Goal: Check status: Check status

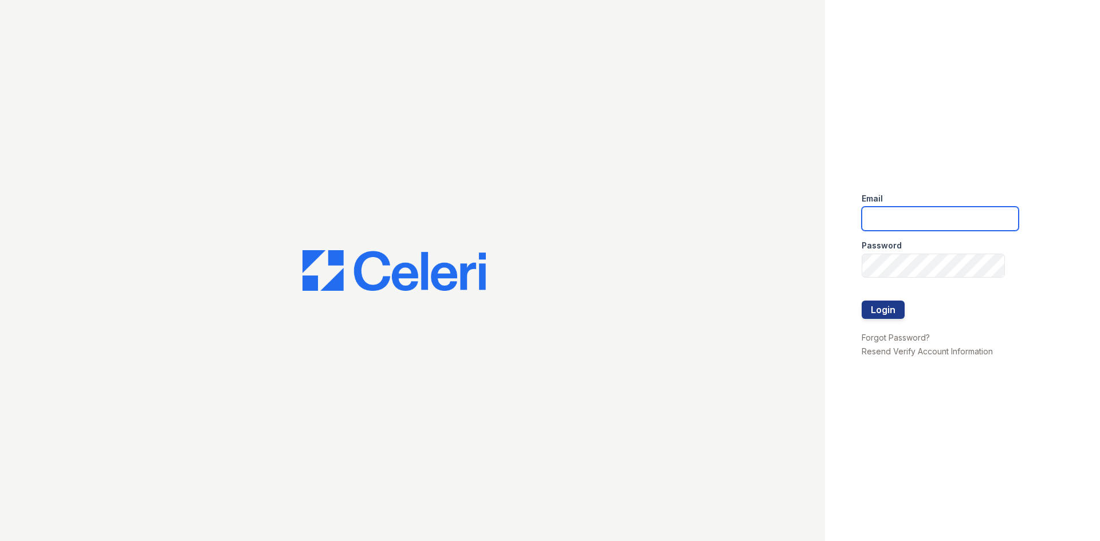
click at [977, 214] on input "email" at bounding box center [939, 219] width 157 height 24
type input "lc3stonecrest@seamspm.ai"
click at [861, 301] on button "Login" at bounding box center [882, 310] width 43 height 18
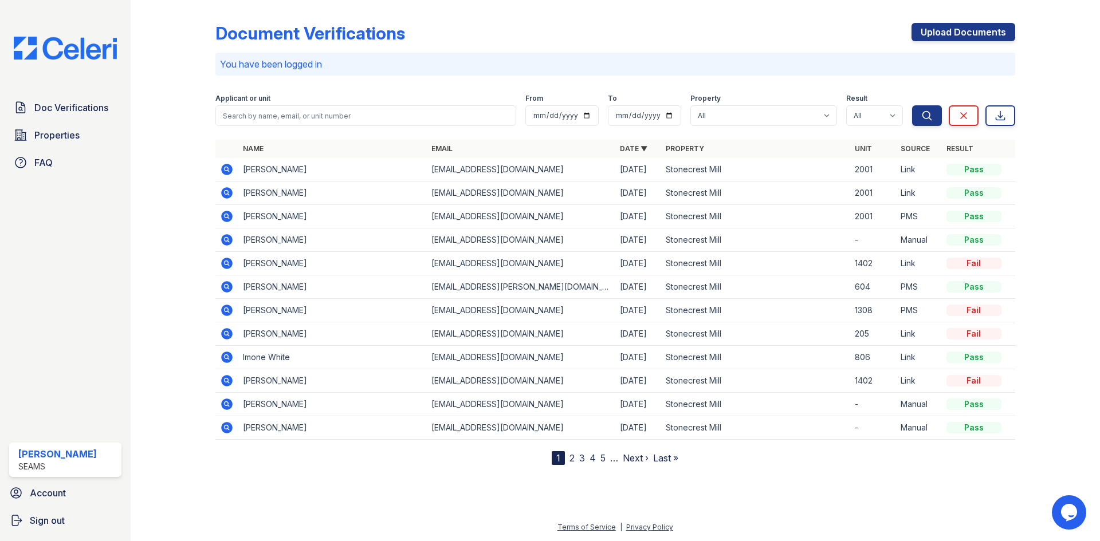
click at [230, 171] on icon at bounding box center [226, 169] width 11 height 11
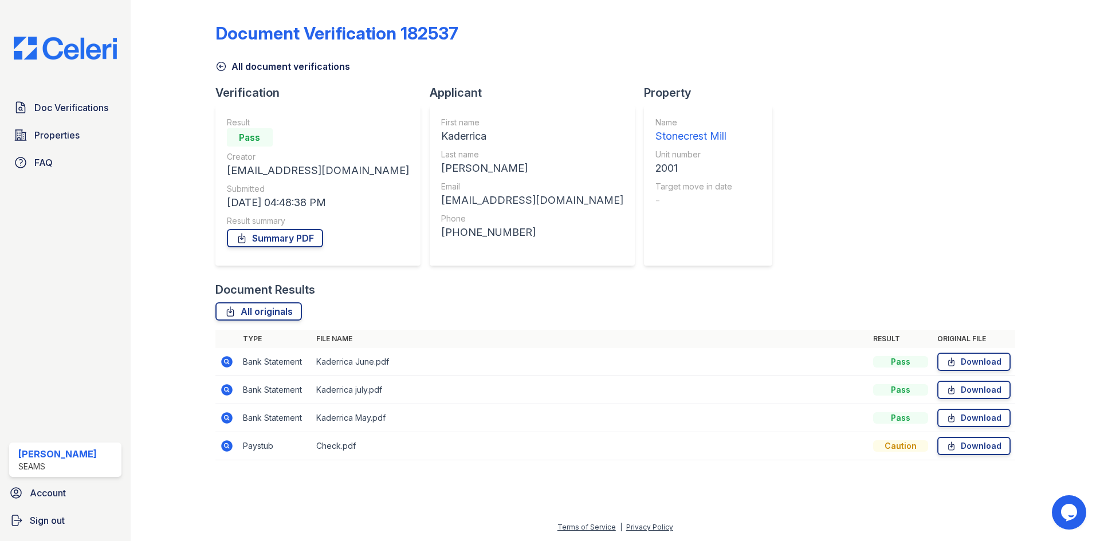
click at [227, 445] on icon at bounding box center [226, 445] width 3 height 3
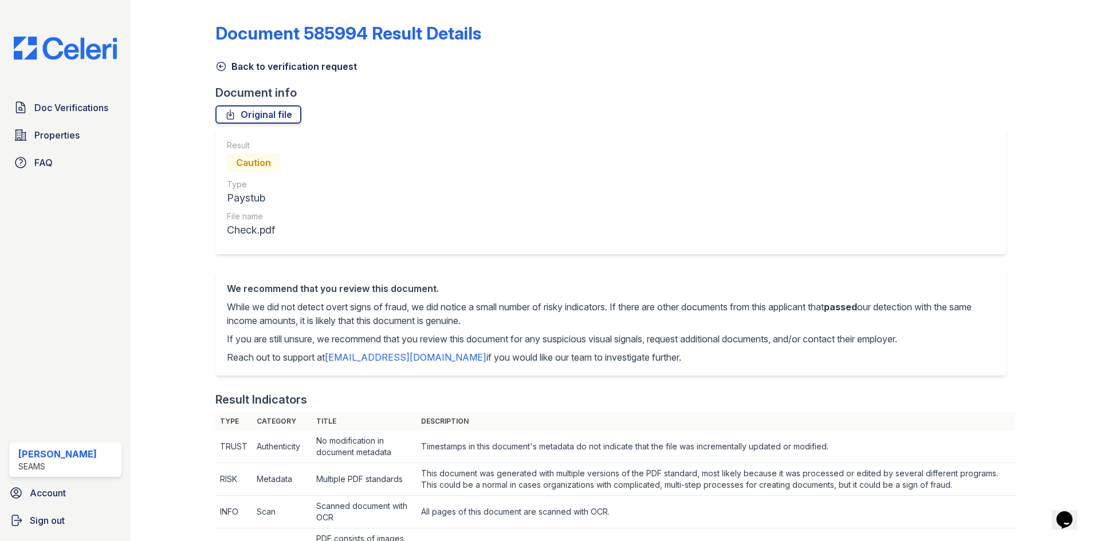
click at [241, 63] on link "Back to verification request" at bounding box center [285, 67] width 141 height 14
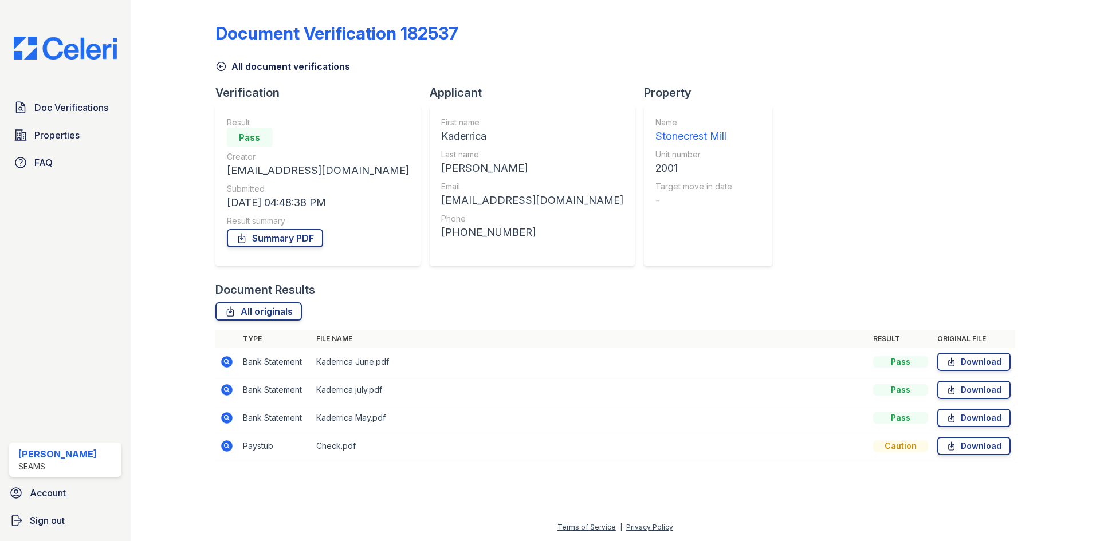
click at [241, 63] on link "All document verifications" at bounding box center [282, 67] width 135 height 14
